Goal: Information Seeking & Learning: Learn about a topic

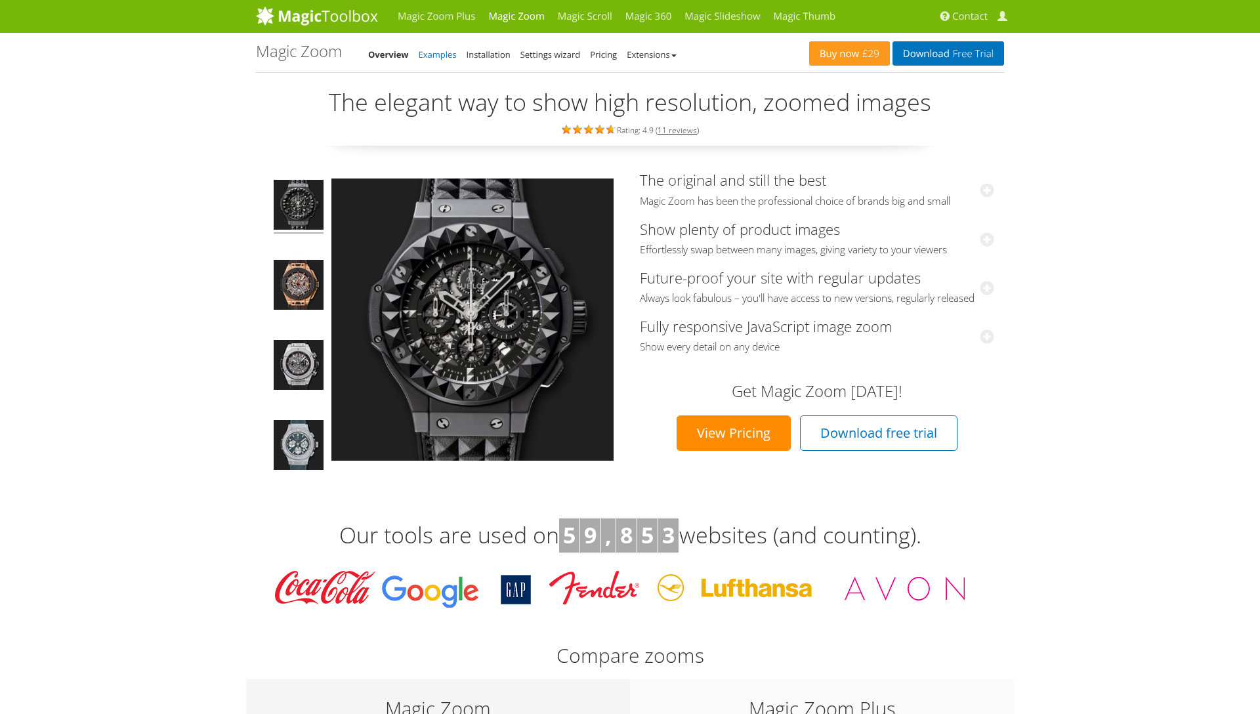
click at [444, 53] on link "Examples" at bounding box center [438, 55] width 38 height 12
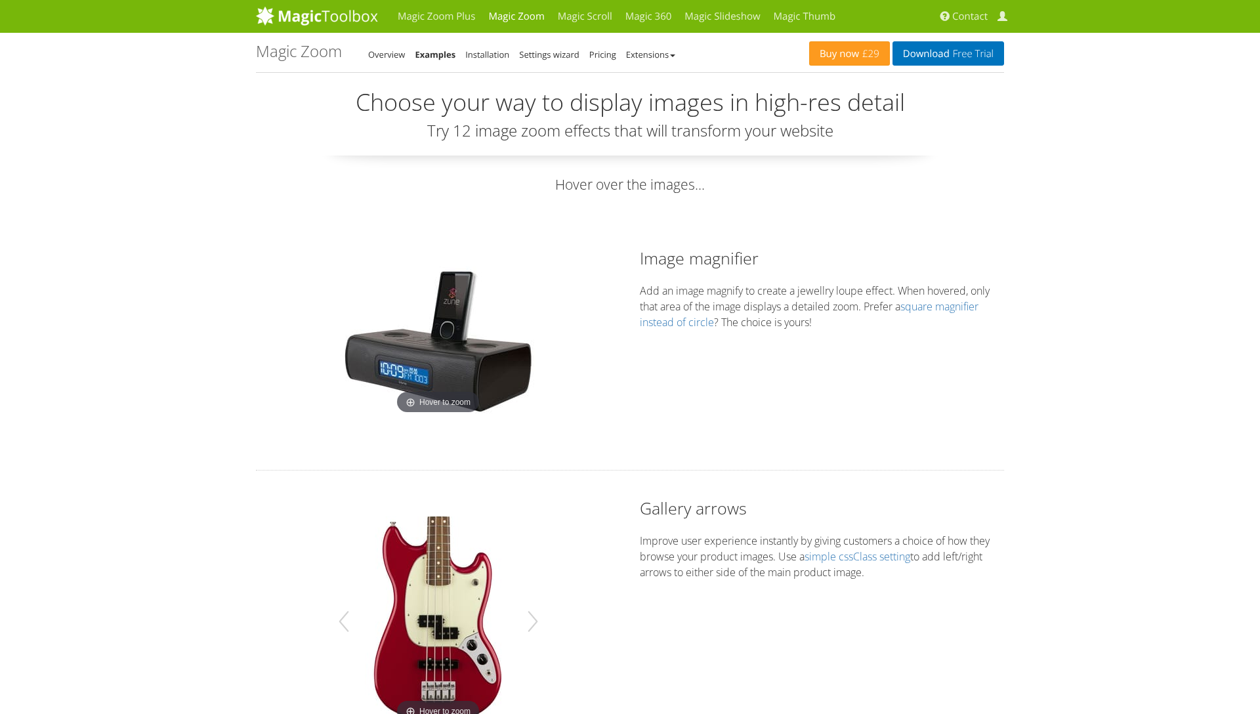
click at [655, 66] on div "Buy now £29 Download Free Trial Magic Zoom - Examples Overview Examples Install…" at bounding box center [630, 52] width 748 height 39
click at [655, 59] on link "Extensions" at bounding box center [650, 55] width 49 height 12
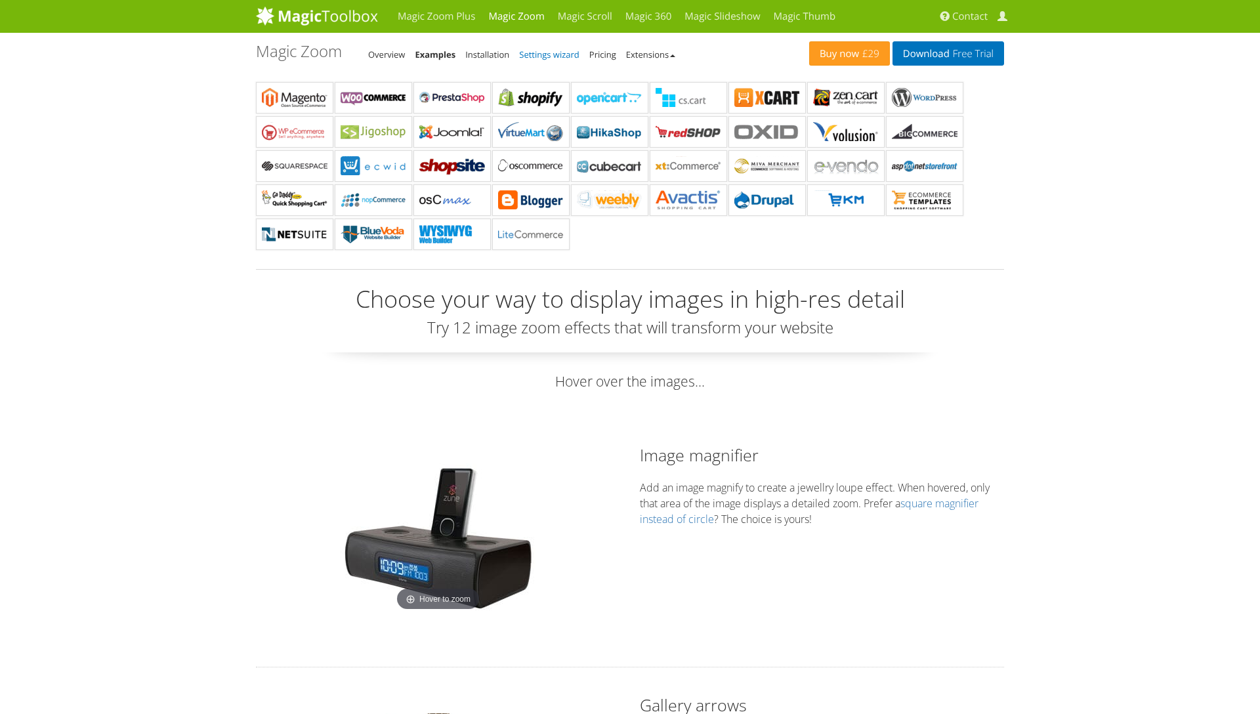
click at [534, 55] on link "Settings wizard" at bounding box center [549, 55] width 60 height 12
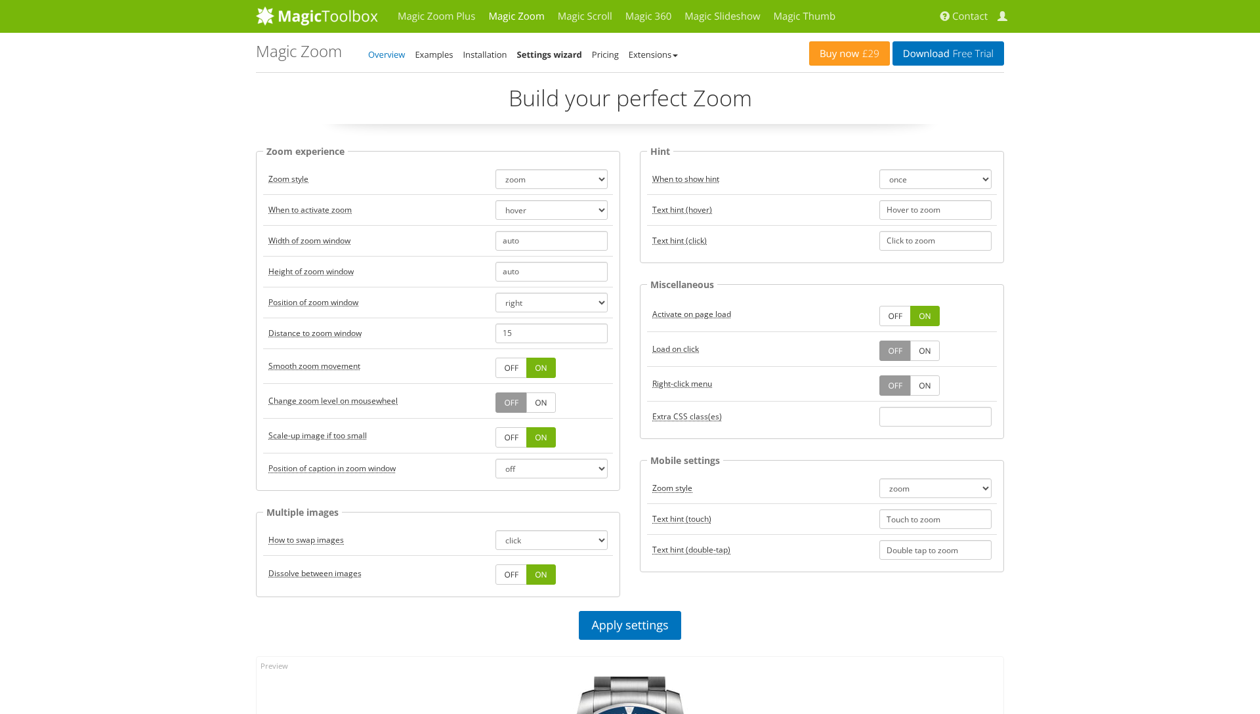
click at [381, 54] on link "Overview" at bounding box center [386, 55] width 37 height 12
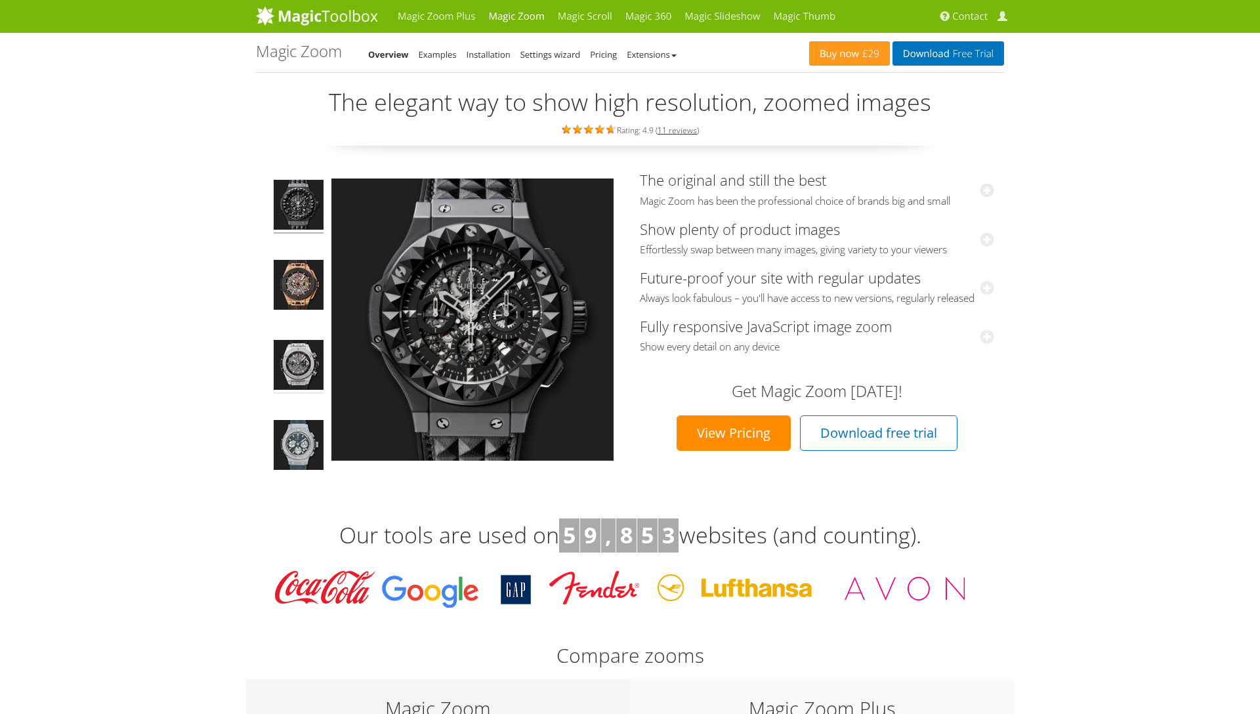
click at [295, 361] on img at bounding box center [299, 367] width 50 height 54
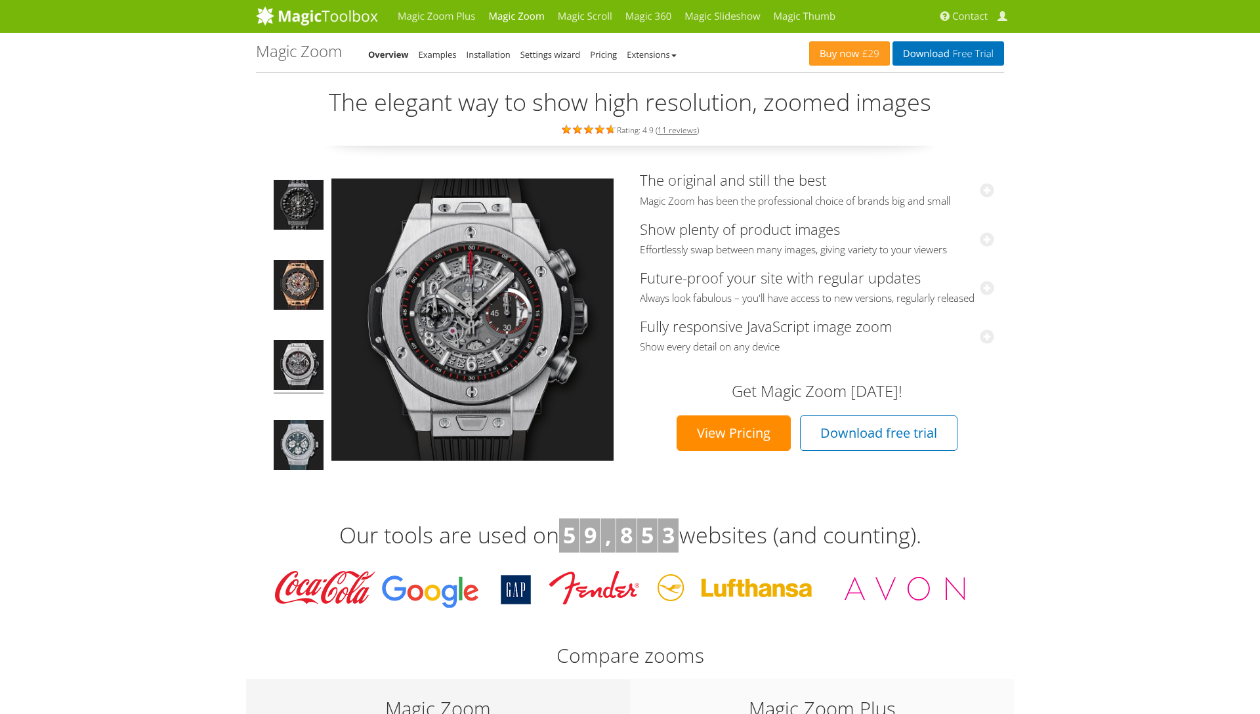
drag, startPoint x: 295, startPoint y: 360, endPoint x: 310, endPoint y: 264, distance: 97.6
click at [295, 360] on img at bounding box center [299, 367] width 50 height 54
click at [311, 251] on td at bounding box center [299, 327] width 66 height 310
click at [302, 279] on img at bounding box center [299, 287] width 50 height 54
